Goal: Entertainment & Leisure: Browse casually

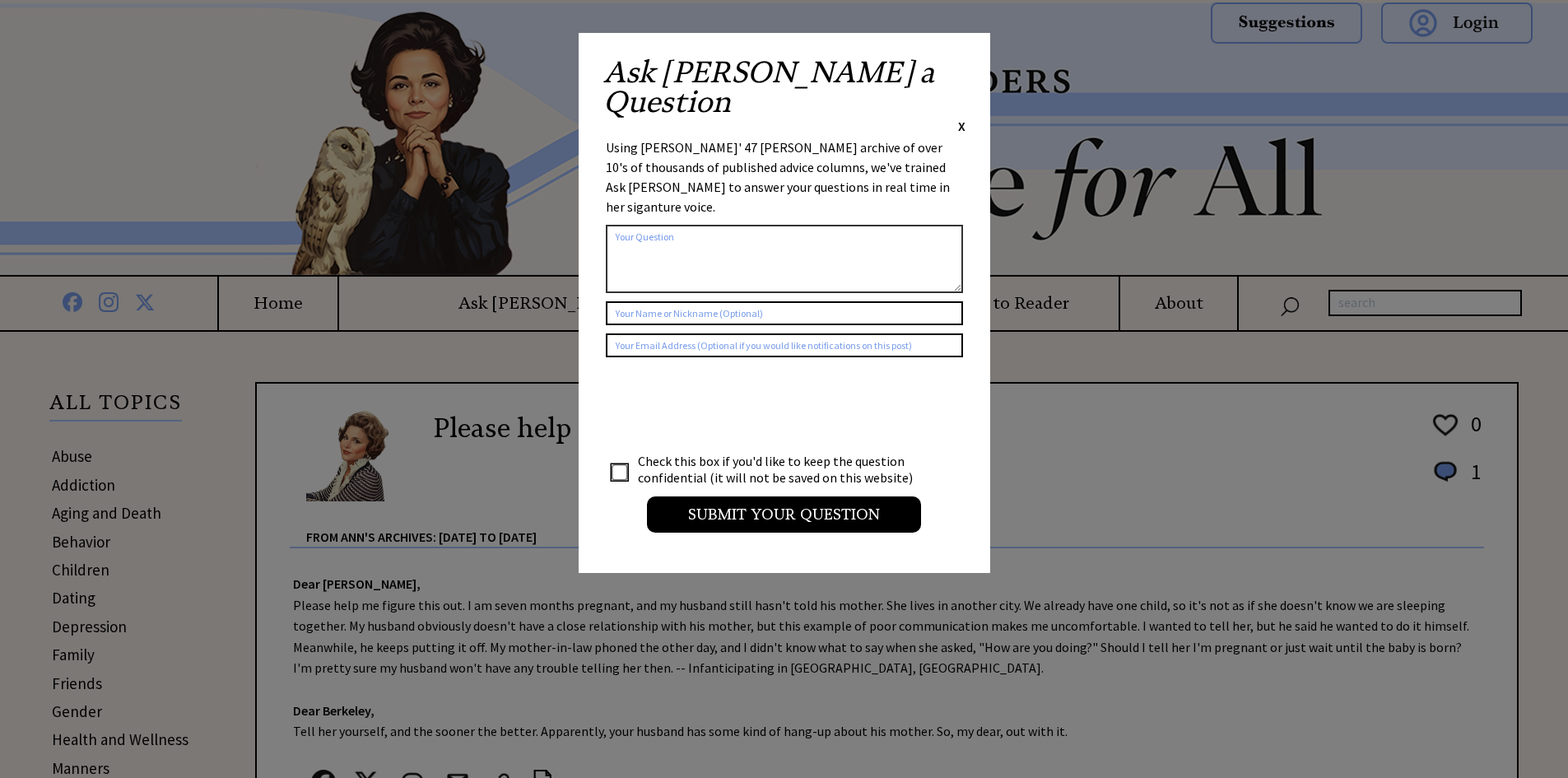
click at [963, 117] on span "X" at bounding box center [962, 126] width 7 height 16
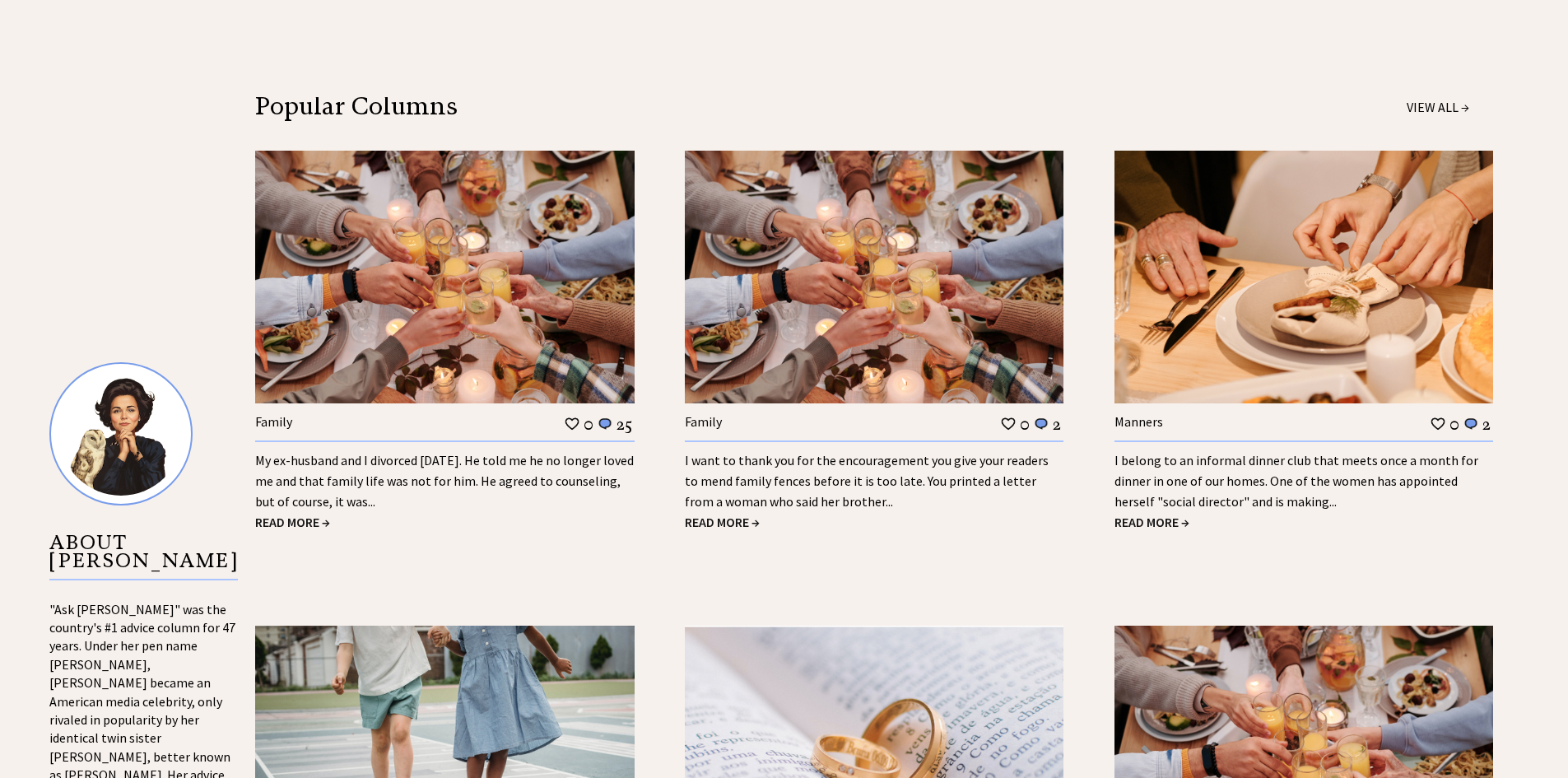
scroll to position [1383, 0]
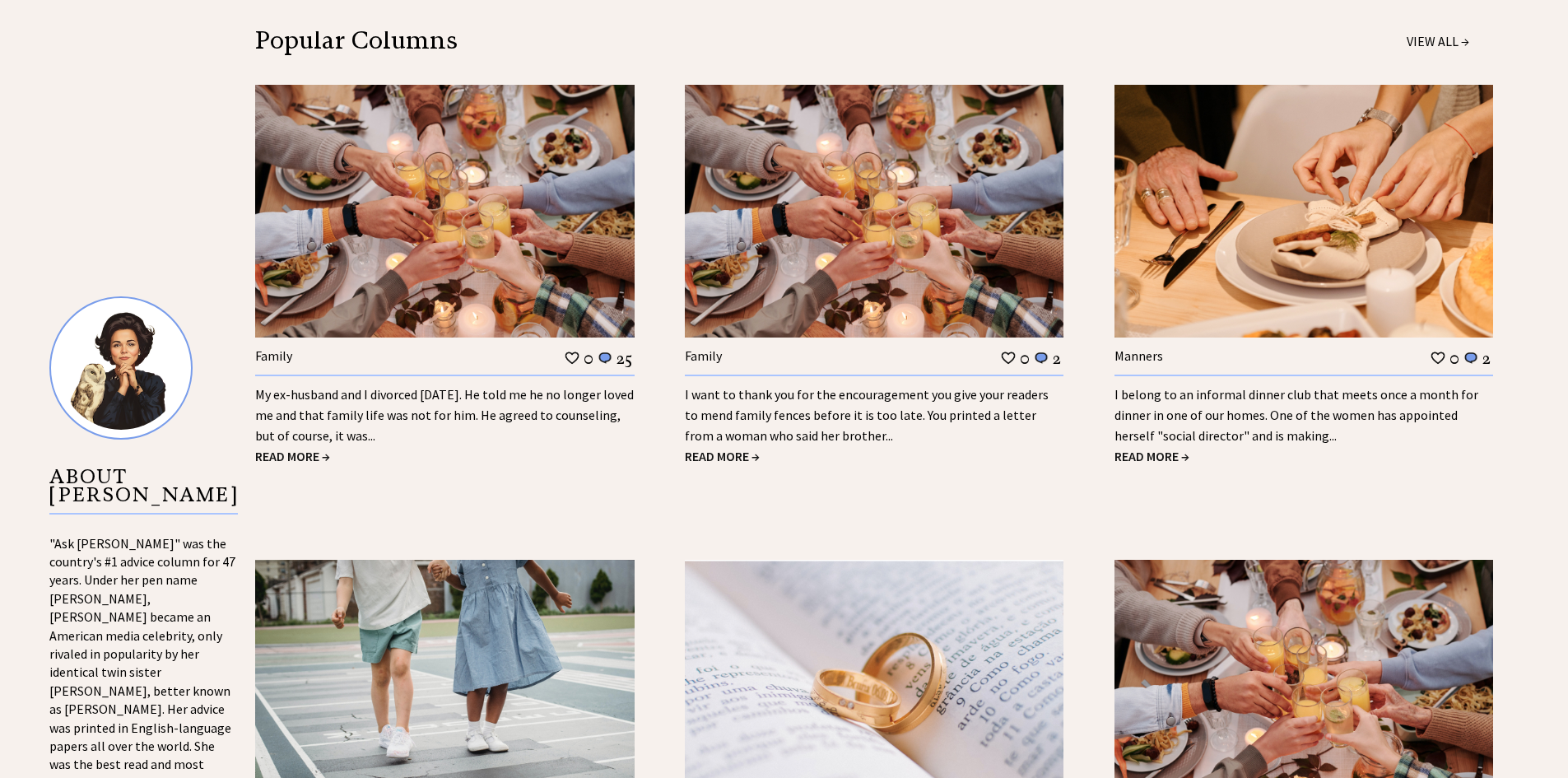
click at [485, 412] on link "My ex-husband and I divorced [DATE]. He told me he no longer loved me and that …" at bounding box center [444, 414] width 379 height 57
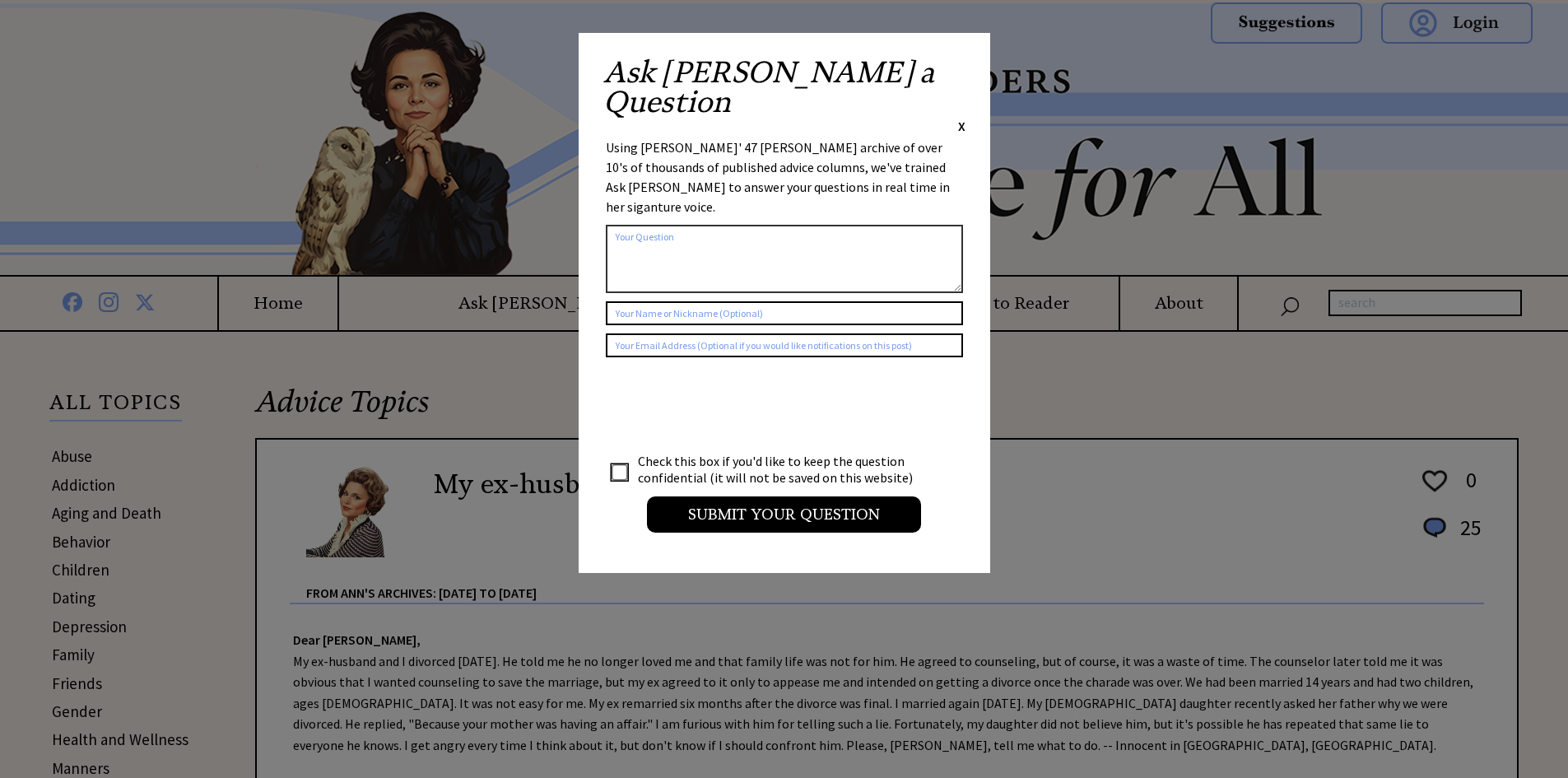
click at [961, 117] on span "X" at bounding box center [962, 126] width 7 height 16
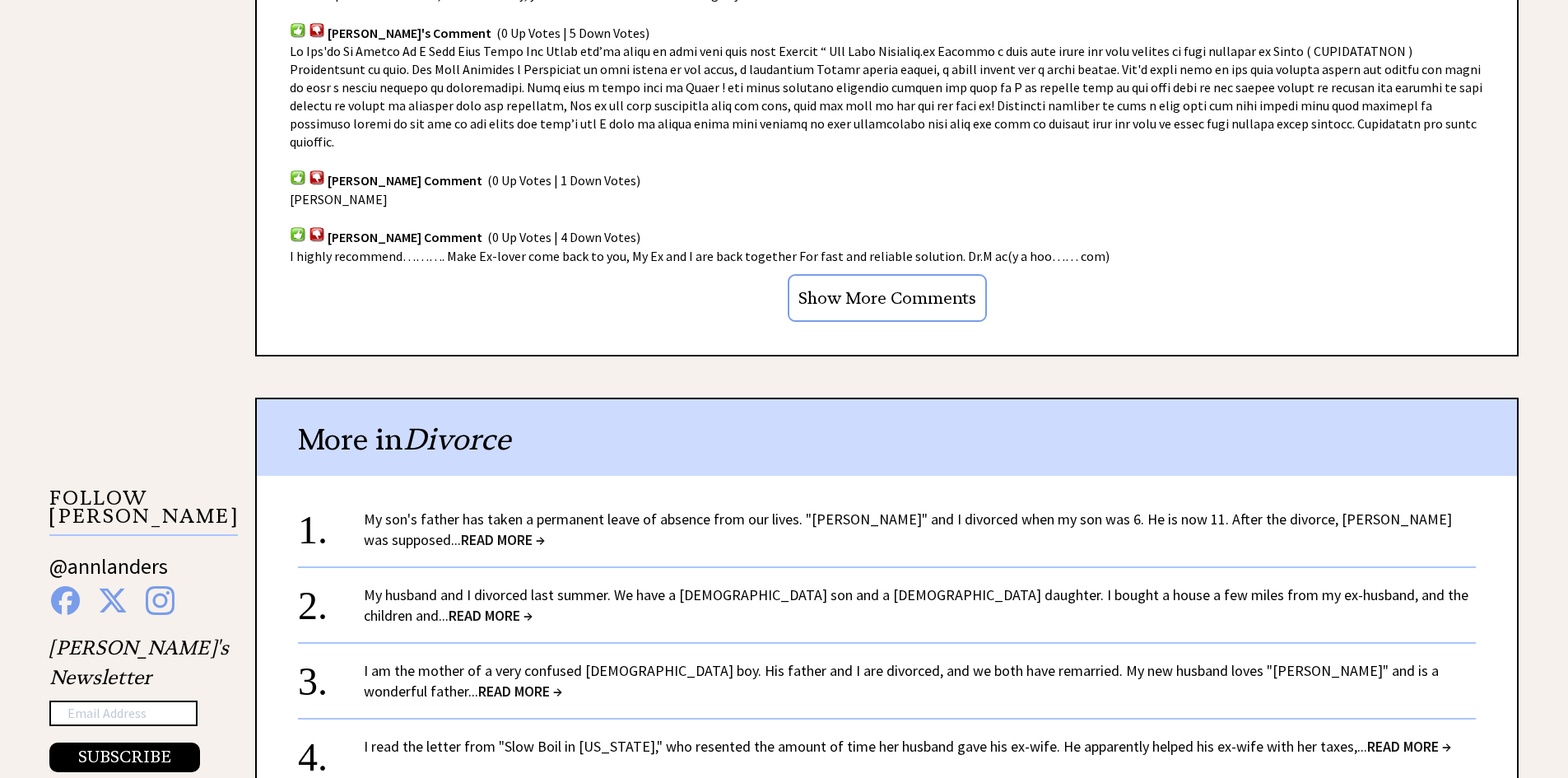
scroll to position [1317, 0]
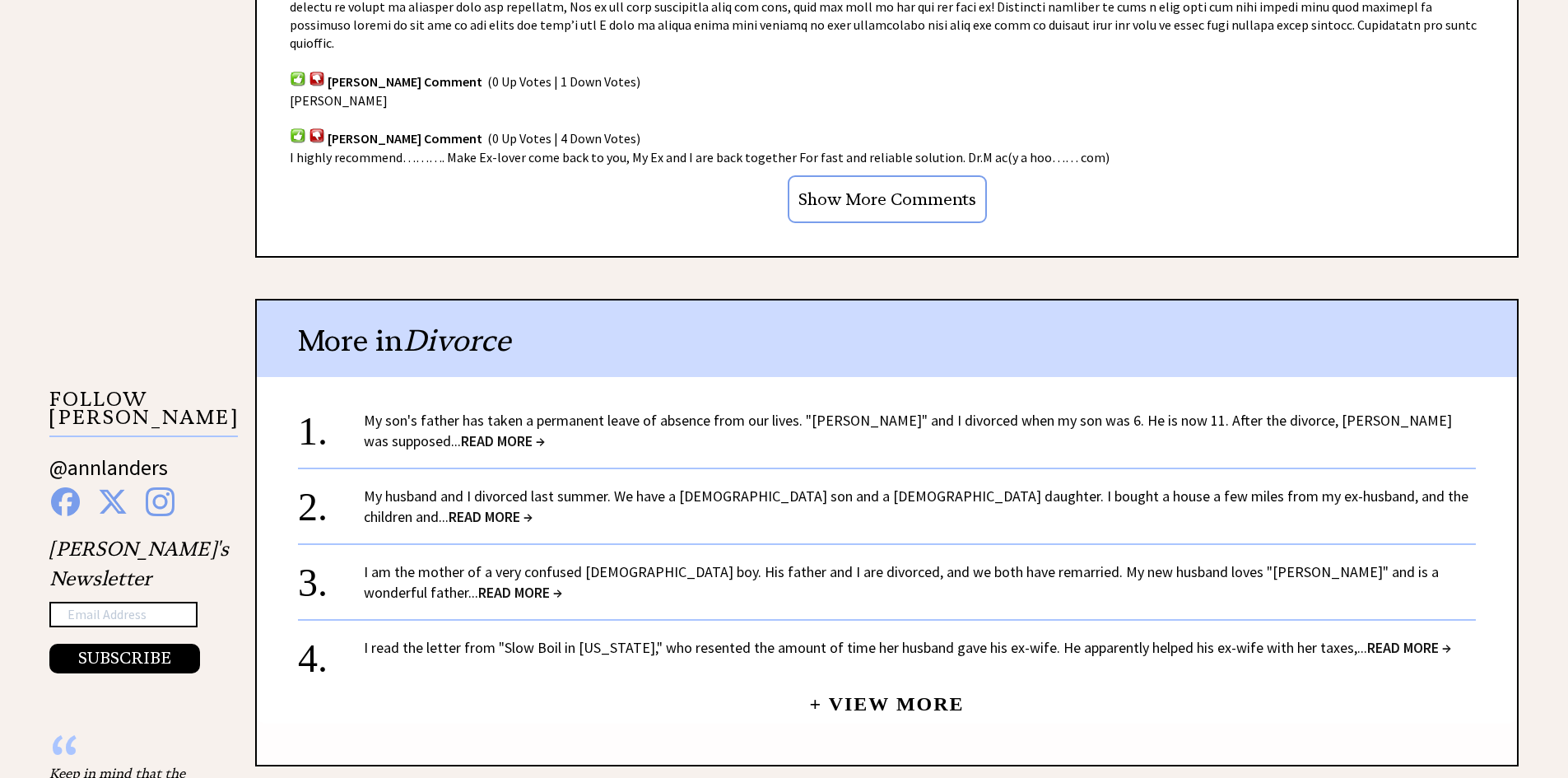
click at [545, 431] on span "READ MORE →" at bounding box center [503, 440] width 84 height 19
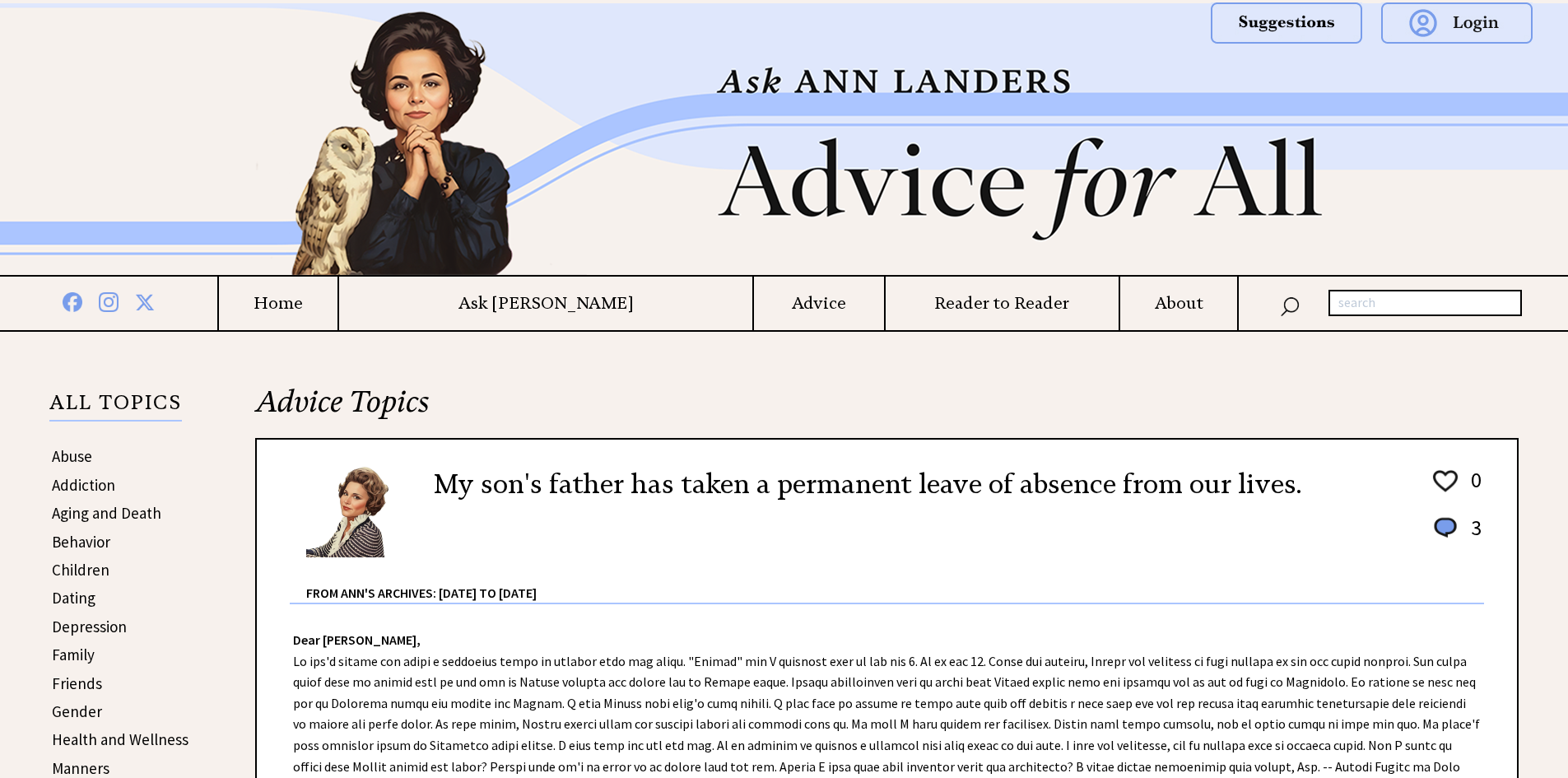
click at [1158, 503] on h2 "My son's father has taken a permanent leave of absence from our lives." at bounding box center [868, 483] width 868 height 39
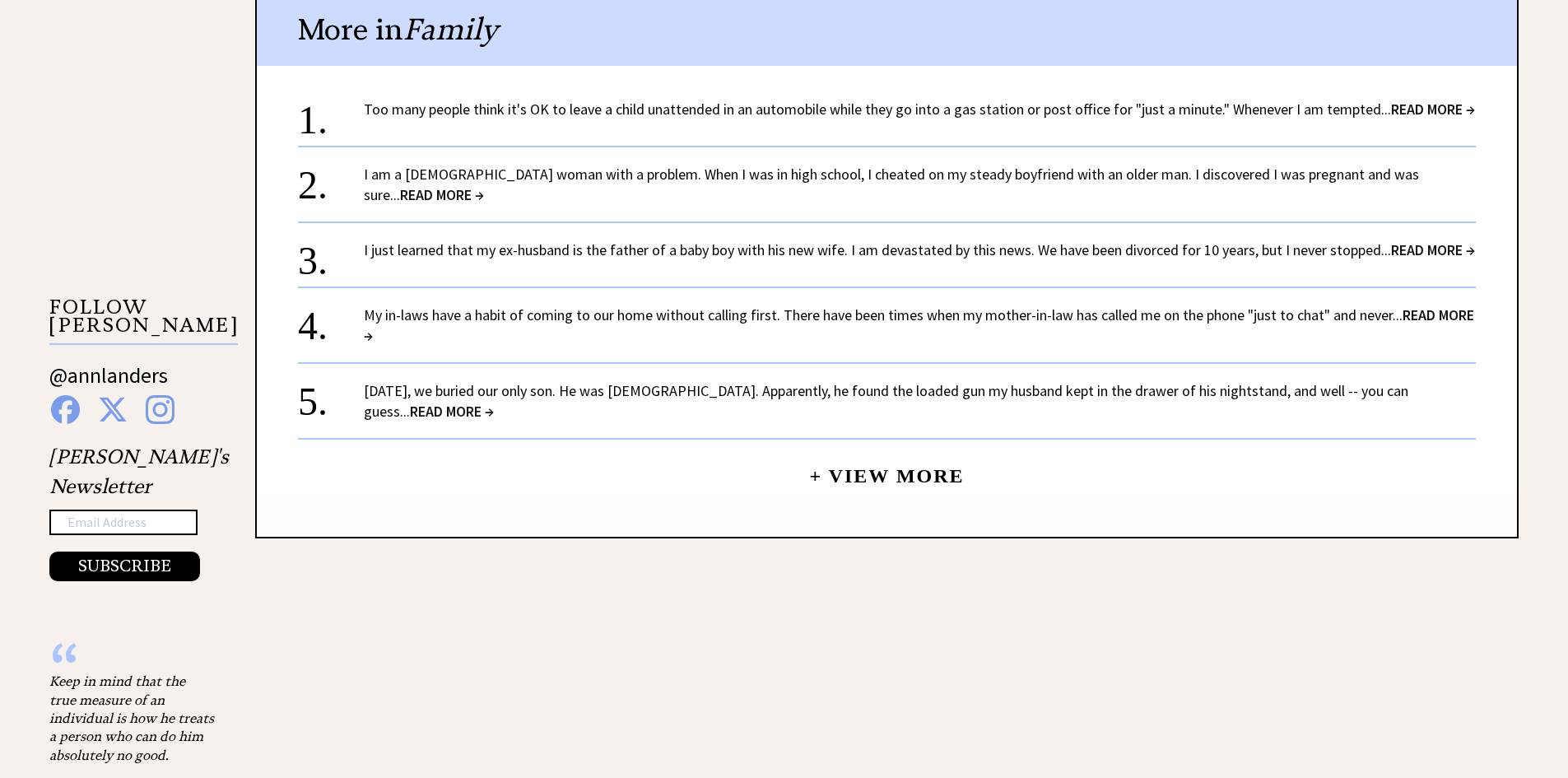
scroll to position [1416, 0]
